Goal: Find specific page/section: Find specific page/section

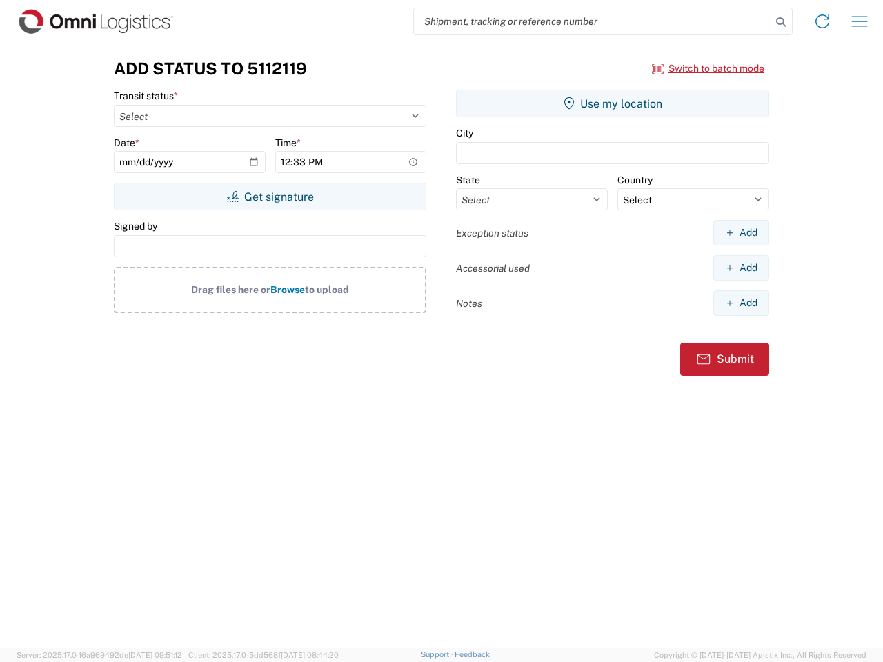
click at [592, 21] on input "search" at bounding box center [592, 21] width 357 height 26
click at [781, 22] on icon at bounding box center [780, 21] width 19 height 19
click at [822, 21] on icon at bounding box center [822, 21] width 22 height 22
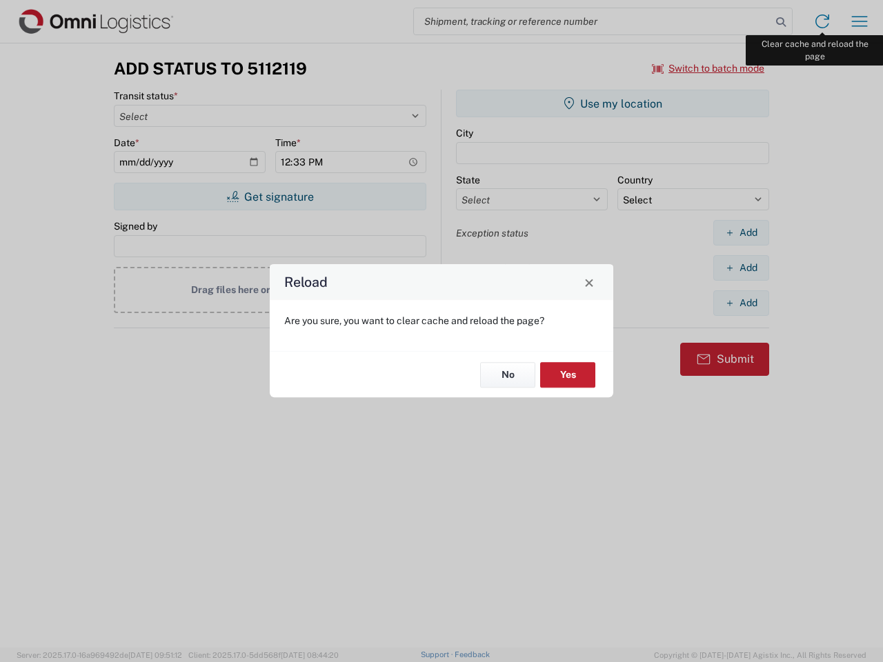
click at [859, 21] on div "Reload Are you sure, you want to clear cache and reload the page? No Yes" at bounding box center [441, 331] width 883 height 662
click at [708, 68] on div "Reload Are you sure, you want to clear cache and reload the page? No Yes" at bounding box center [441, 331] width 883 height 662
click at [270, 197] on div "Reload Are you sure, you want to clear cache and reload the page? No Yes" at bounding box center [441, 331] width 883 height 662
click at [612, 103] on div "Reload Are you sure, you want to clear cache and reload the page? No Yes" at bounding box center [441, 331] width 883 height 662
click at [741, 232] on div "Reload Are you sure, you want to clear cache and reload the page? No Yes" at bounding box center [441, 331] width 883 height 662
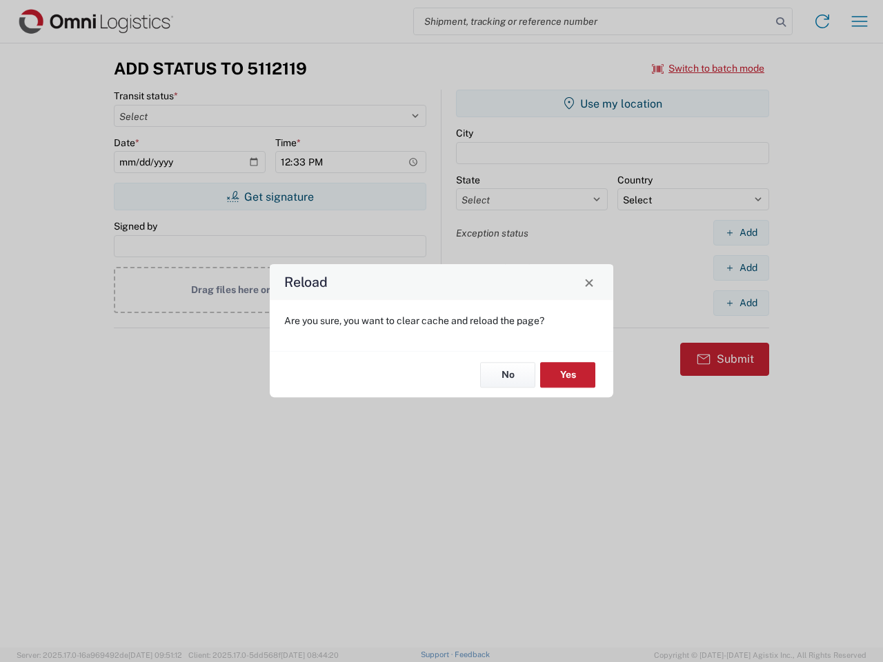
click at [741, 268] on div "Reload Are you sure, you want to clear cache and reload the page? No Yes" at bounding box center [441, 331] width 883 height 662
click at [741, 303] on div "Reload Are you sure, you want to clear cache and reload the page? No Yes" at bounding box center [441, 331] width 883 height 662
